Goal: Navigation & Orientation: Find specific page/section

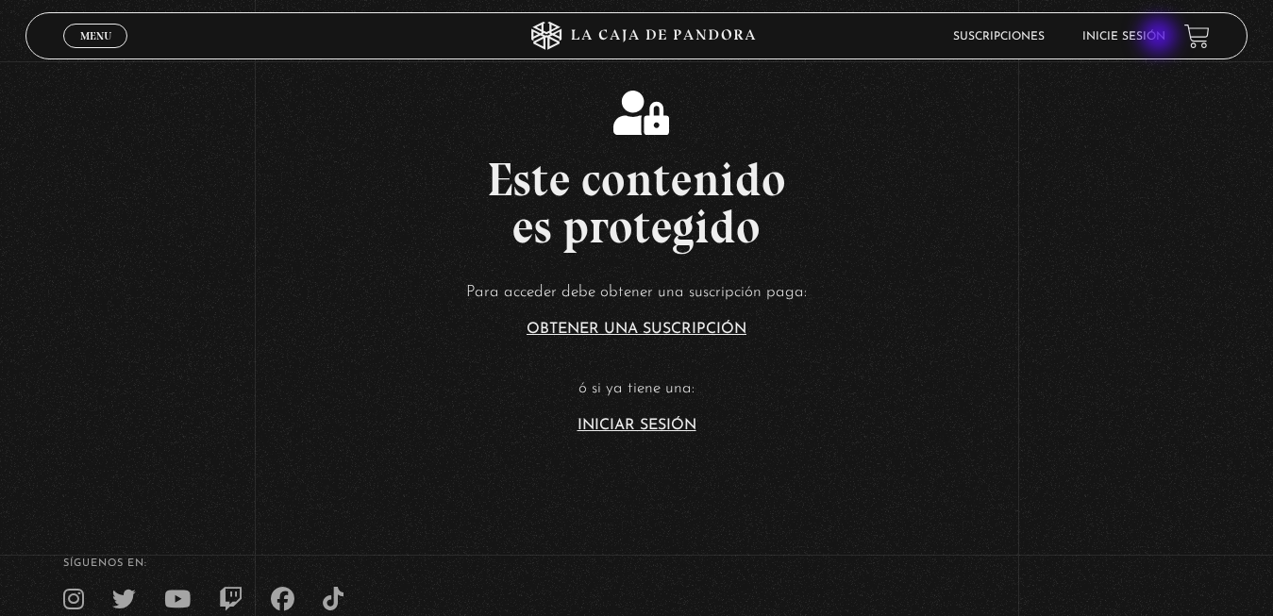
click at [1161, 38] on link "Inicie sesión" at bounding box center [1123, 36] width 83 height 11
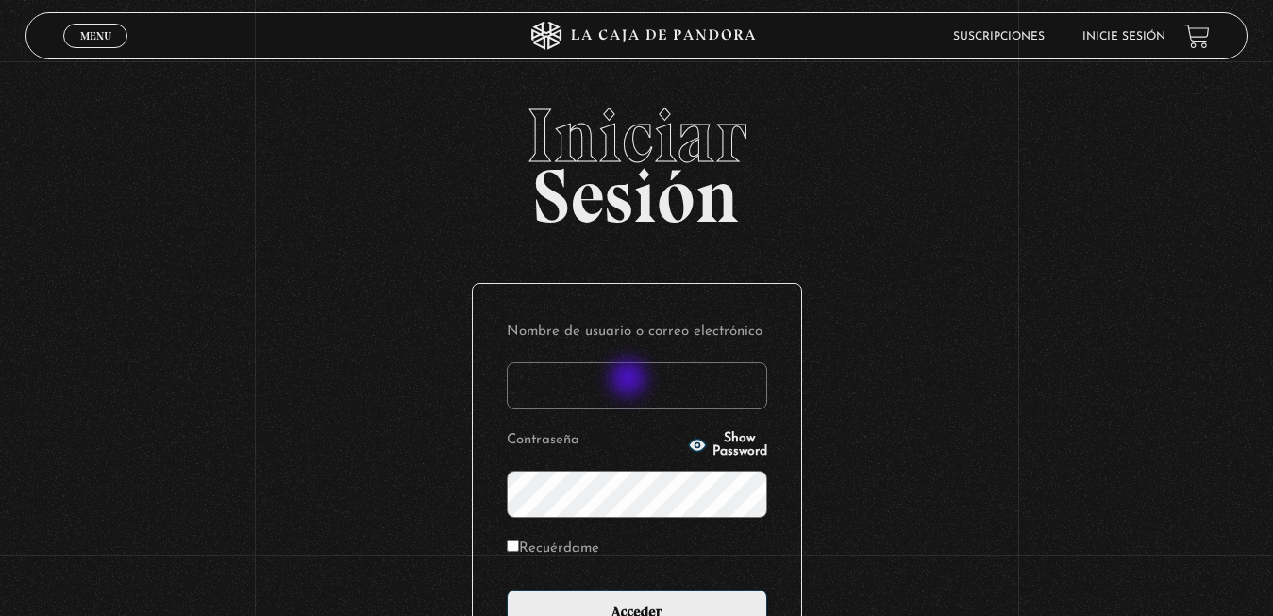
click at [618, 377] on input "Nombre de usuario o correo electrónico" at bounding box center [637, 385] width 260 height 47
click at [643, 405] on input "Nombre de usuario o correo electrónico" at bounding box center [637, 385] width 260 height 47
click at [619, 392] on input "Nombre de usuario o correo electrónico" at bounding box center [637, 385] width 260 height 47
click at [616, 397] on input "Nombre de usuario o correo electrónico" at bounding box center [637, 385] width 260 height 47
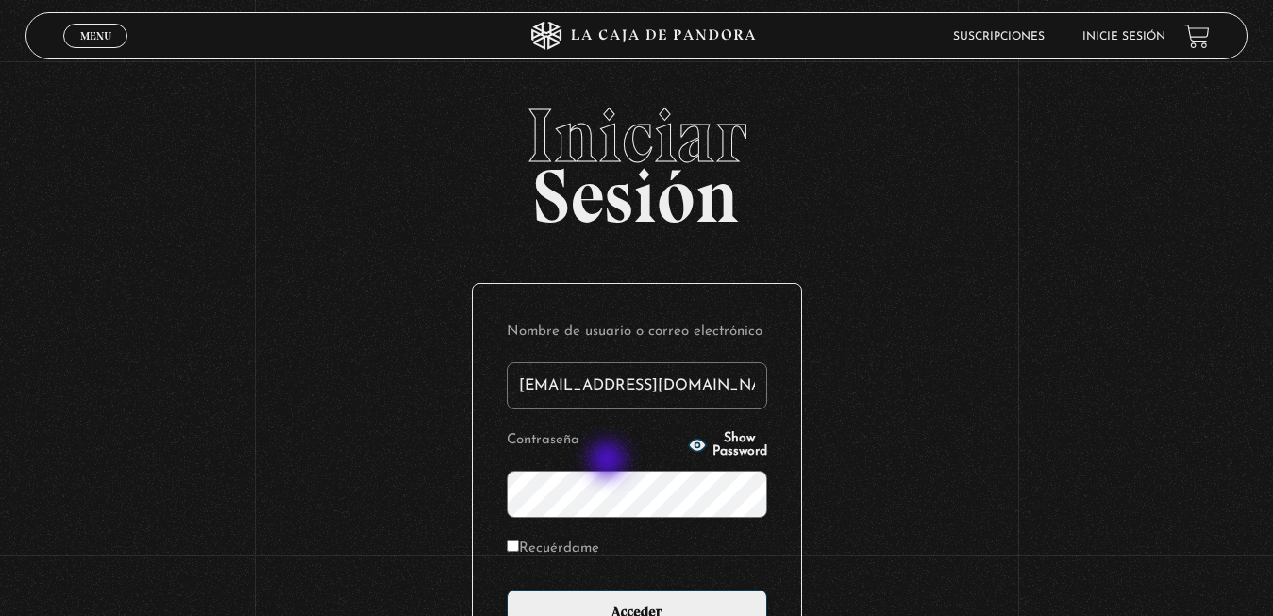
type input "ANITACR20@GMAIL.COM"
click at [507, 590] on input "Acceder" at bounding box center [637, 613] width 260 height 47
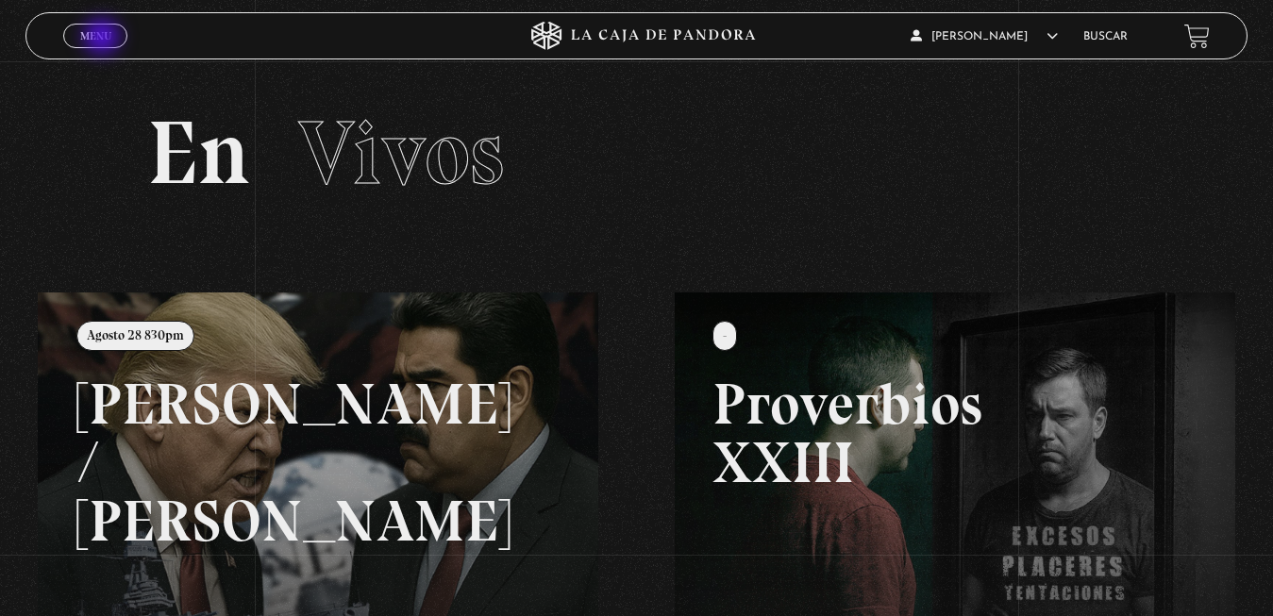
click at [104, 39] on span "Menu" at bounding box center [95, 35] width 31 height 11
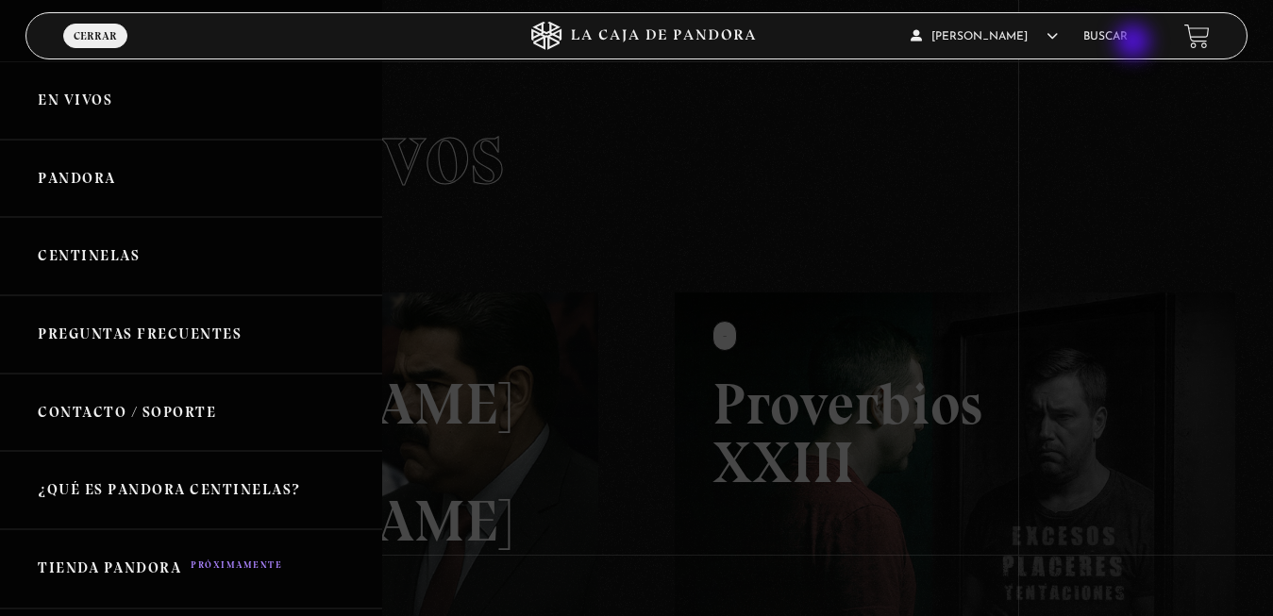
click at [1128, 43] on li "Buscar" at bounding box center [1105, 36] width 44 height 29
click at [1105, 42] on link "Buscar" at bounding box center [1105, 36] width 44 height 11
click at [1109, 40] on link "Buscar" at bounding box center [1105, 36] width 44 height 11
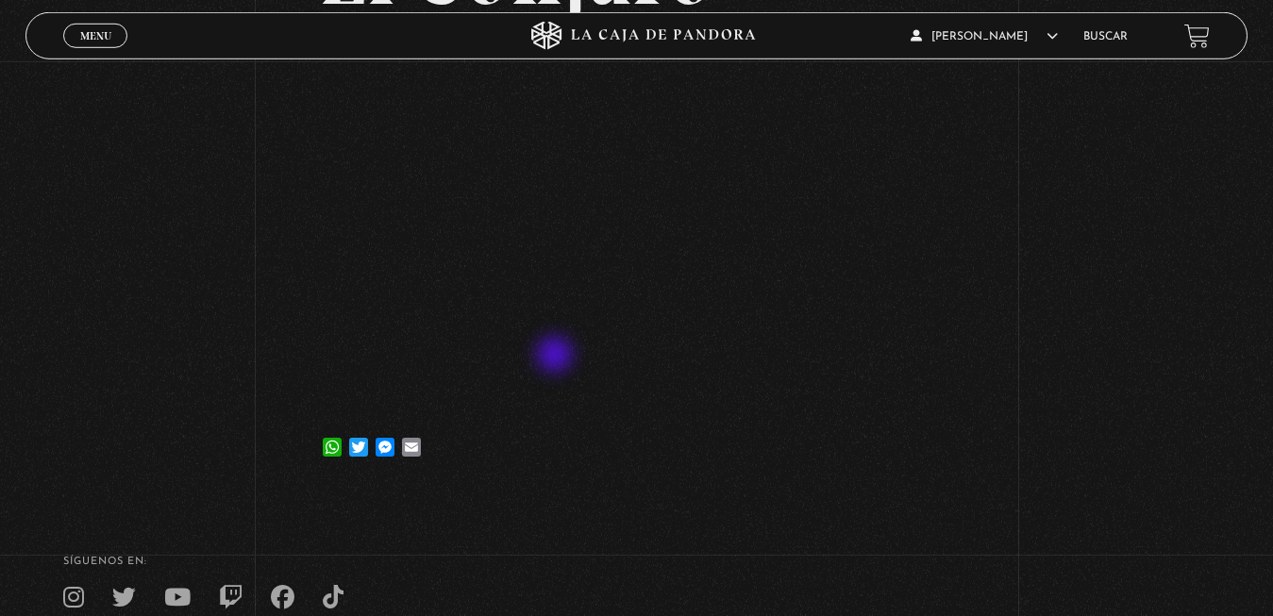
scroll to position [192, 0]
